Goal: Task Accomplishment & Management: Use online tool/utility

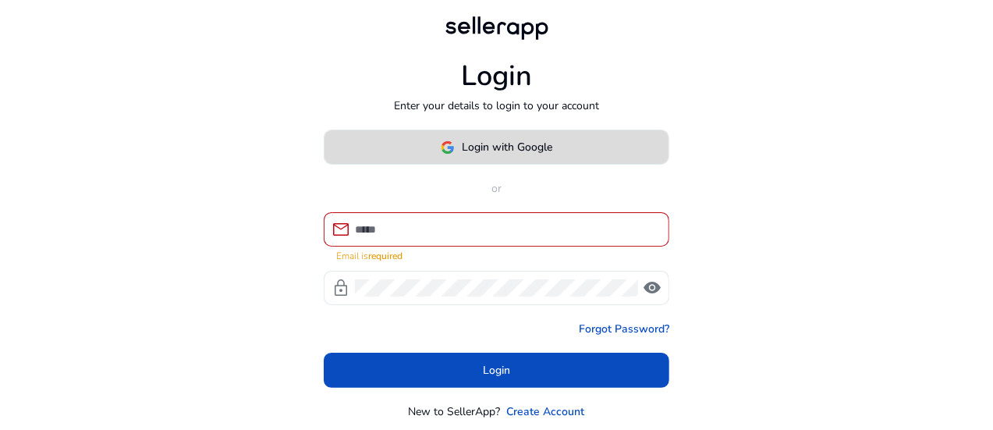
click at [499, 152] on span "Login with Google" at bounding box center [507, 147] width 90 height 16
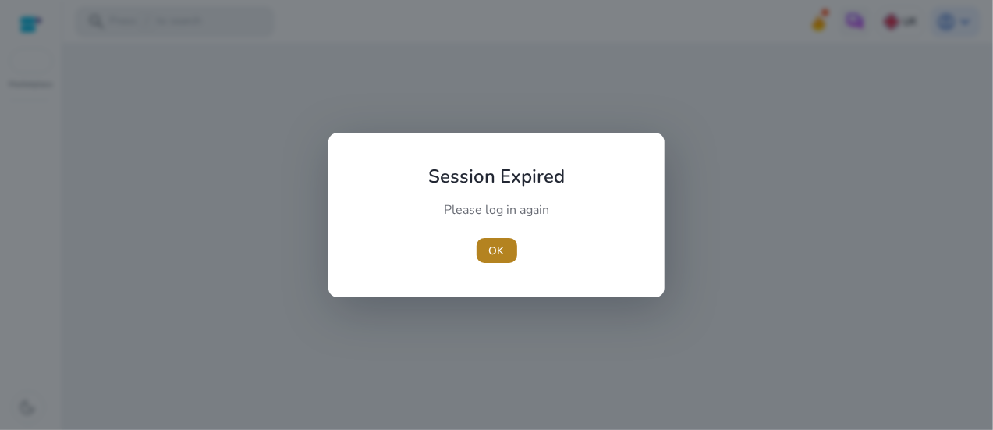
click at [501, 250] on span "OK" at bounding box center [497, 251] width 16 height 16
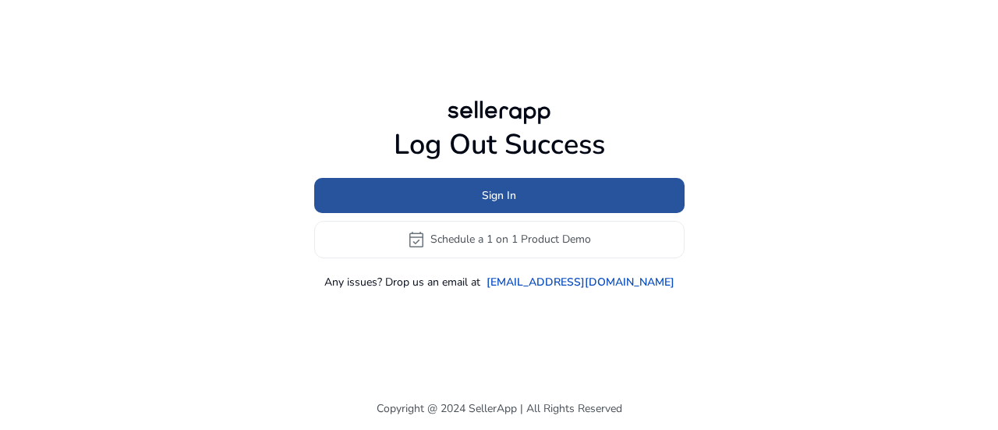
click at [435, 194] on span at bounding box center [499, 194] width 370 height 37
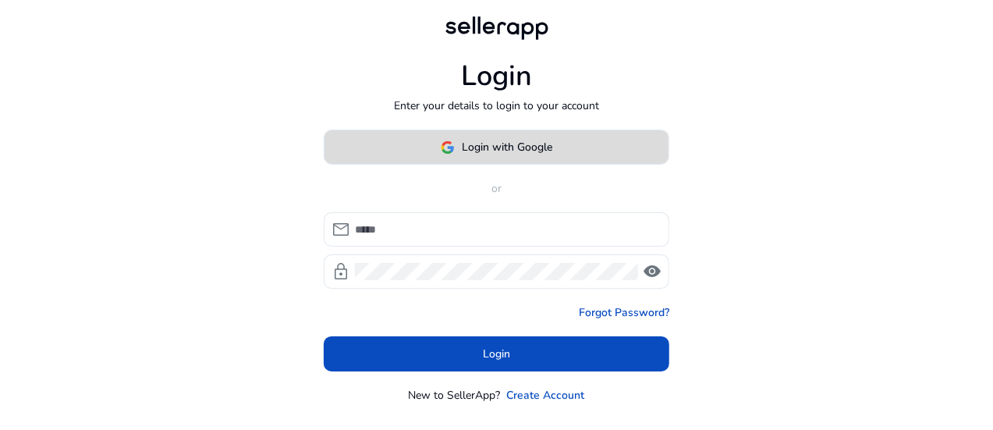
click at [471, 149] on span "Login with Google" at bounding box center [507, 147] width 90 height 16
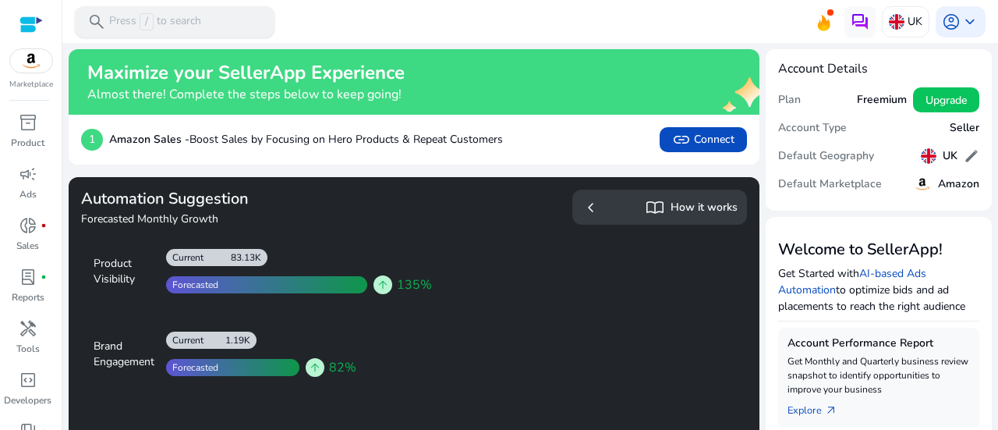
click at [229, 23] on div "search Press / to search" at bounding box center [175, 21] width 200 height 31
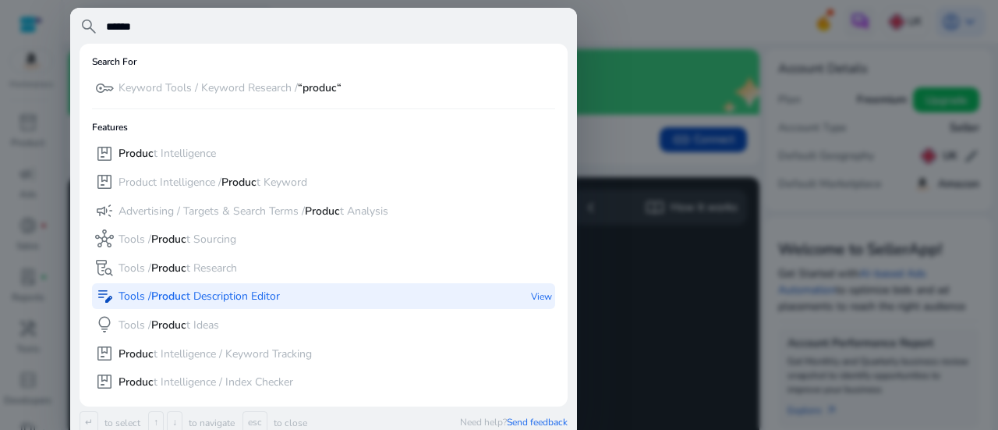
type input "******"
click at [270, 298] on p "Tools / Produc t Description Editor" at bounding box center [199, 297] width 161 height 16
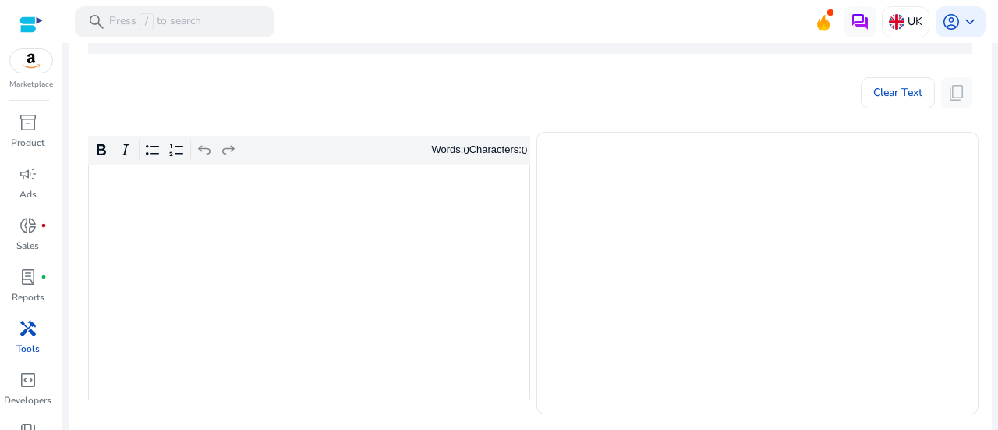
click at [462, 229] on div "Rich Text Editor. Editing area: main. Press Alt+0 for help." at bounding box center [309, 282] width 442 height 235
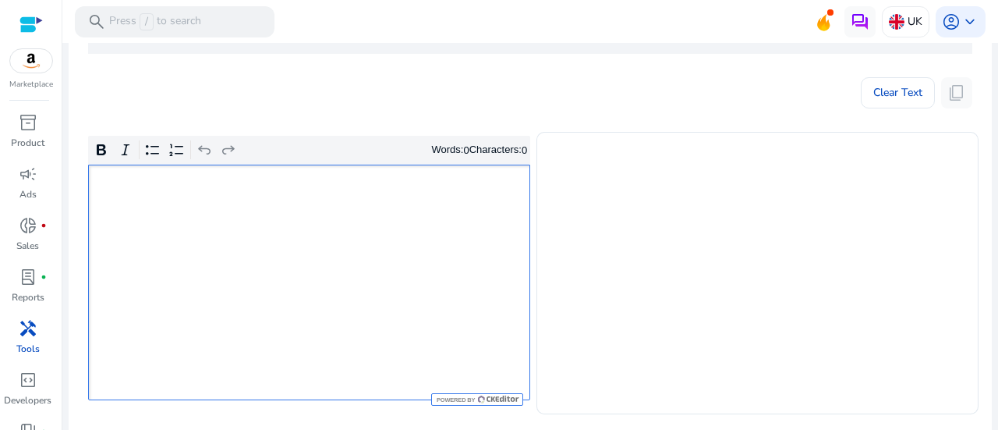
type textarea "**********"
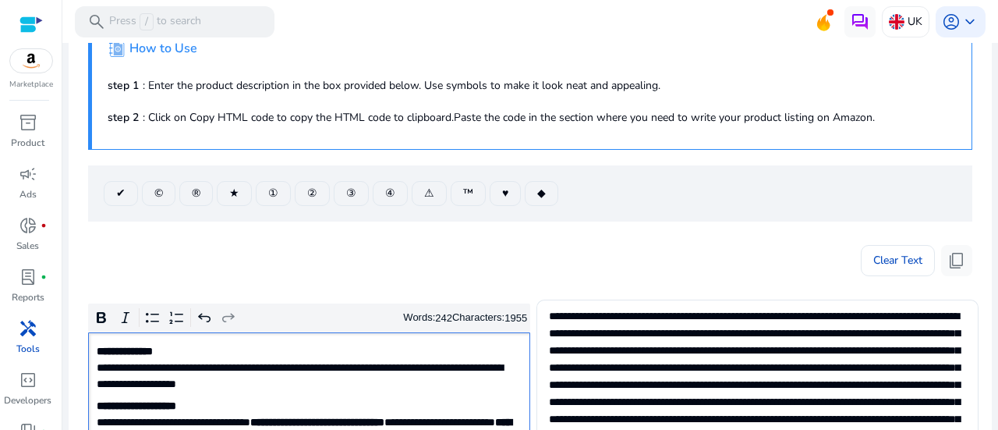
scroll to position [128, 0]
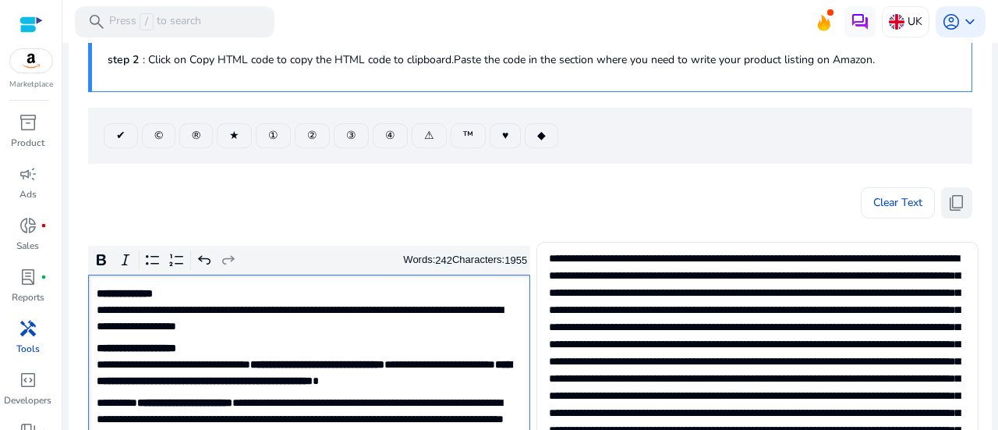
click at [955, 200] on span "content_copy" at bounding box center [956, 202] width 19 height 19
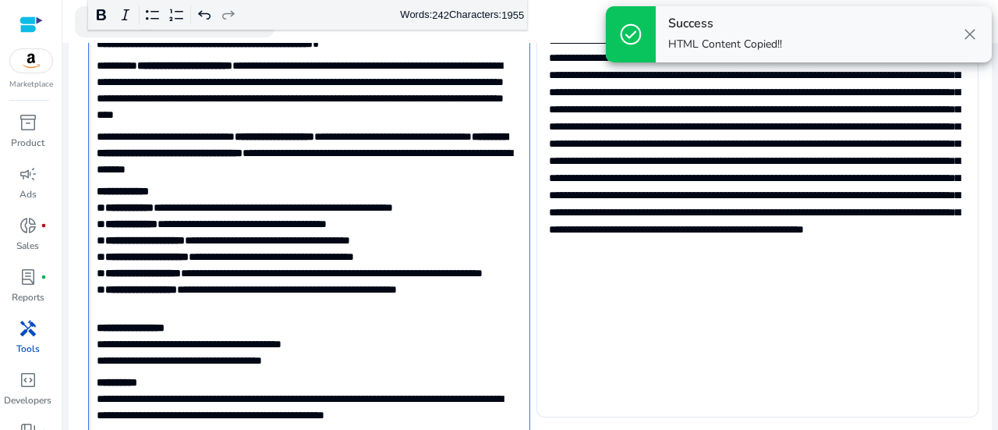
scroll to position [493, 0]
